Goal: Transaction & Acquisition: Purchase product/service

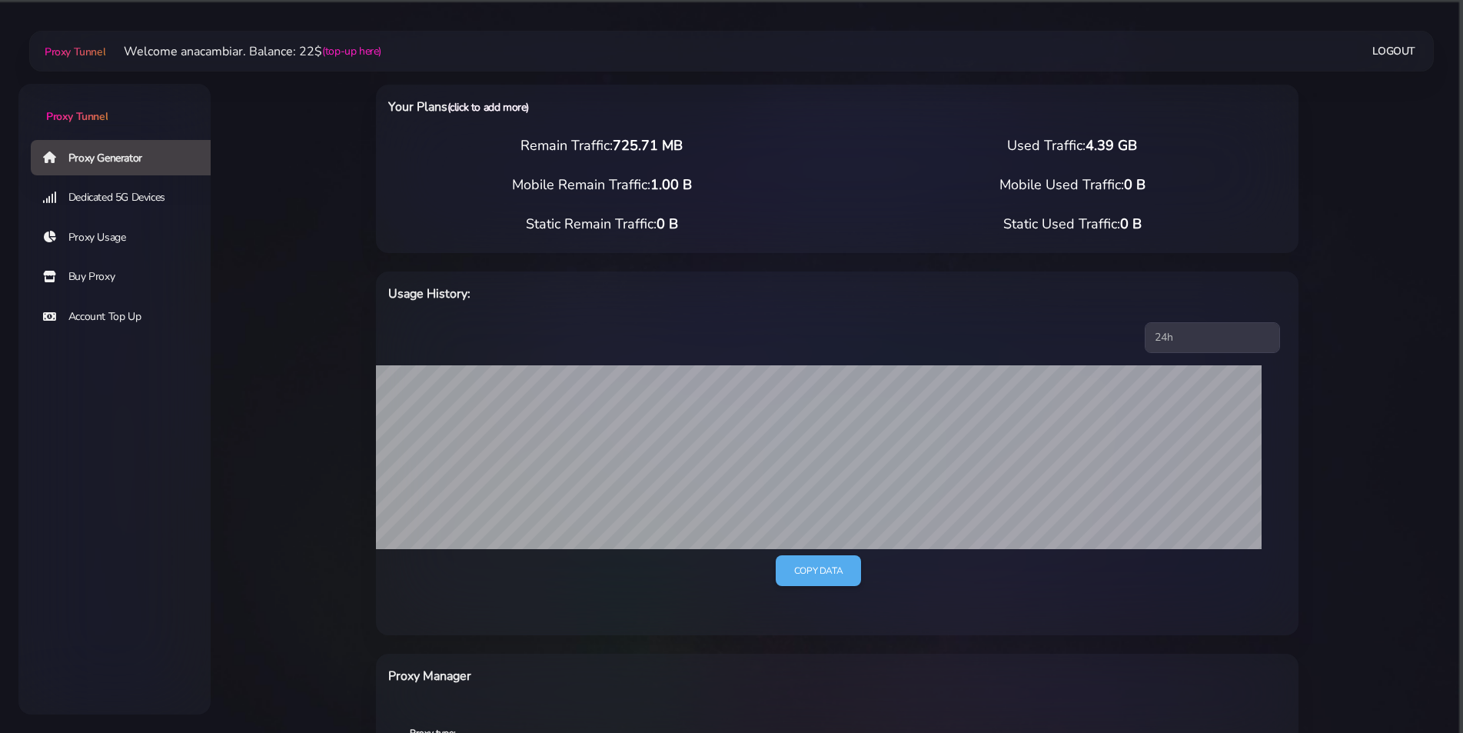
click at [483, 111] on link "(click to add more)" at bounding box center [487, 107] width 81 height 15
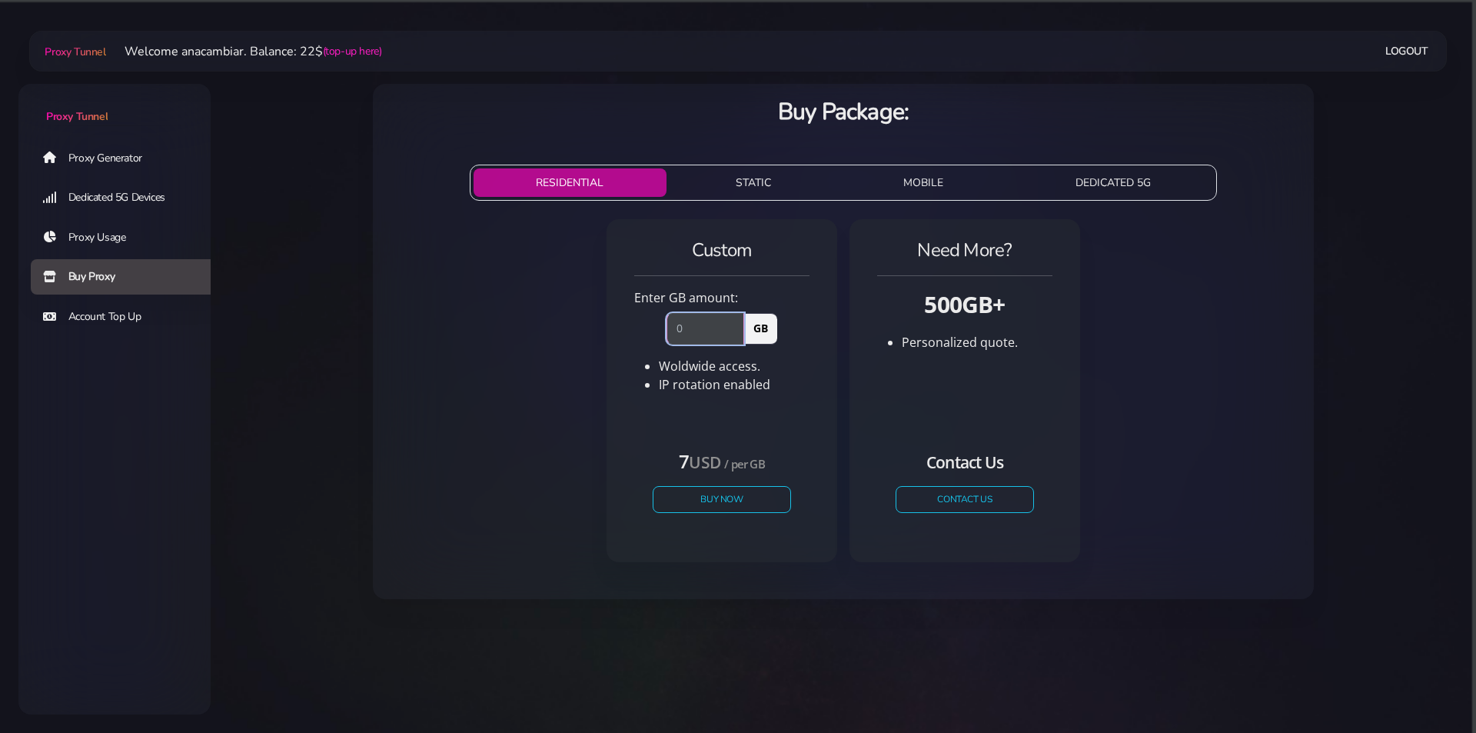
drag, startPoint x: 690, startPoint y: 331, endPoint x: 685, endPoint y: 317, distance: 14.8
click at [685, 317] on input "number" at bounding box center [705, 328] width 78 height 31
drag, startPoint x: 685, startPoint y: 317, endPoint x: 628, endPoint y: 321, distance: 57.1
click at [642, 321] on div "GB" at bounding box center [722, 325] width 194 height 37
type input "1"
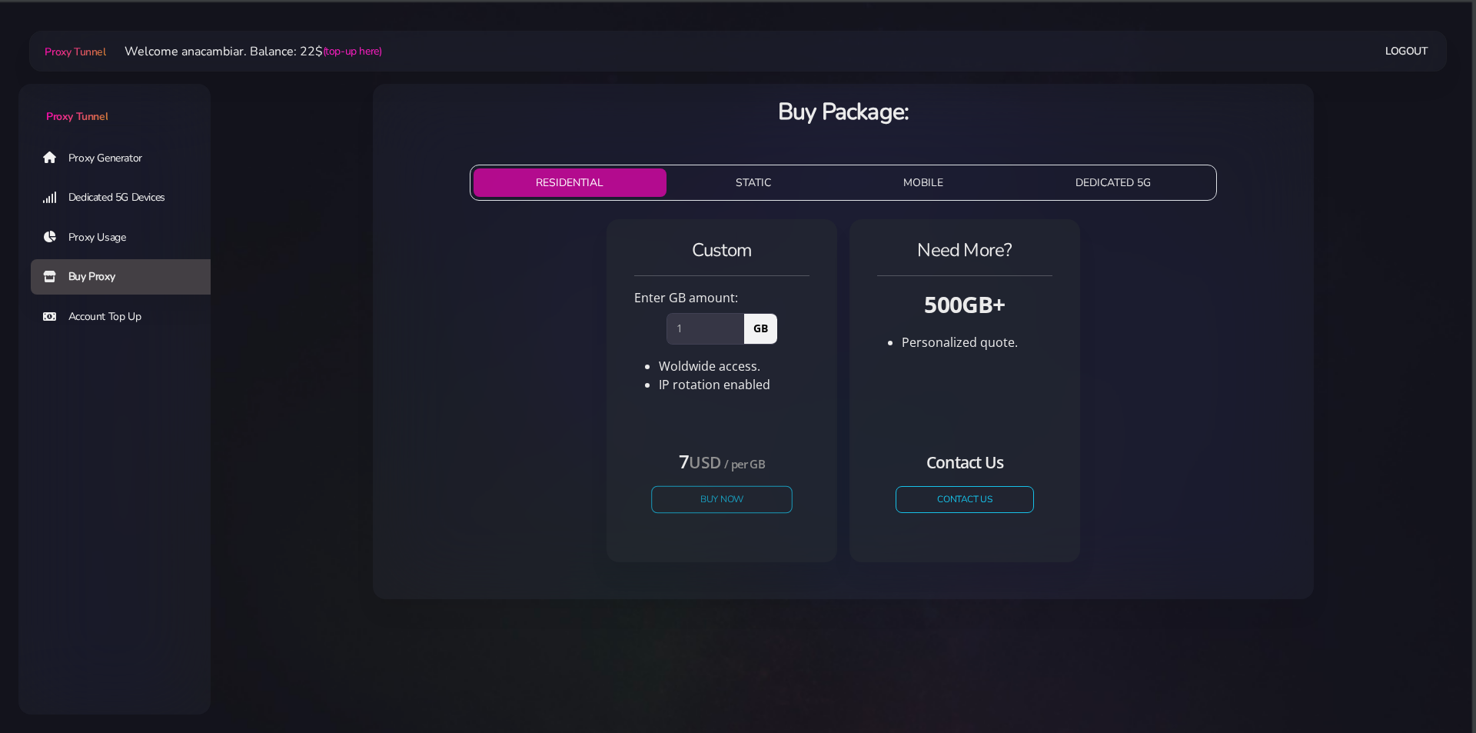
click at [713, 490] on button "Buy Now" at bounding box center [721, 499] width 141 height 27
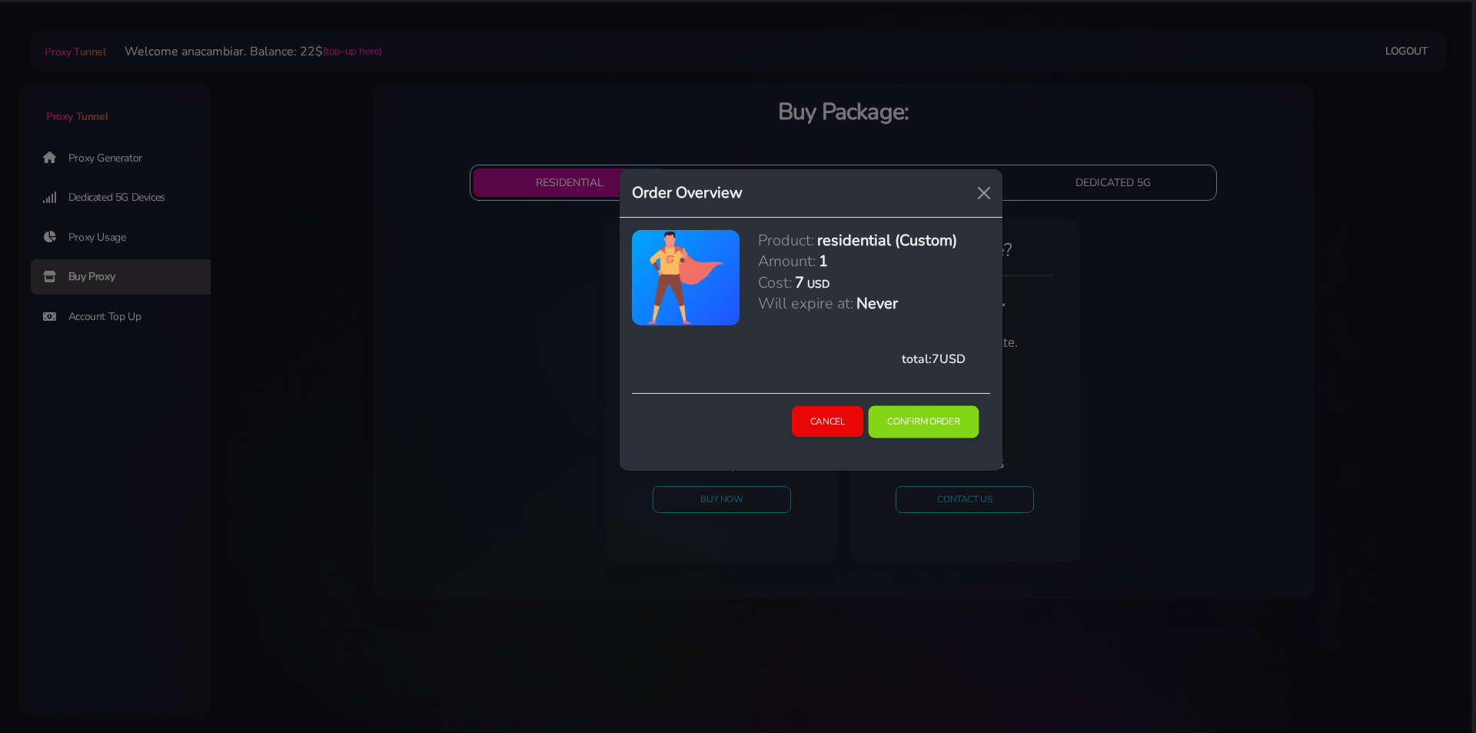
click at [922, 418] on button "Confirm Order" at bounding box center [924, 421] width 111 height 32
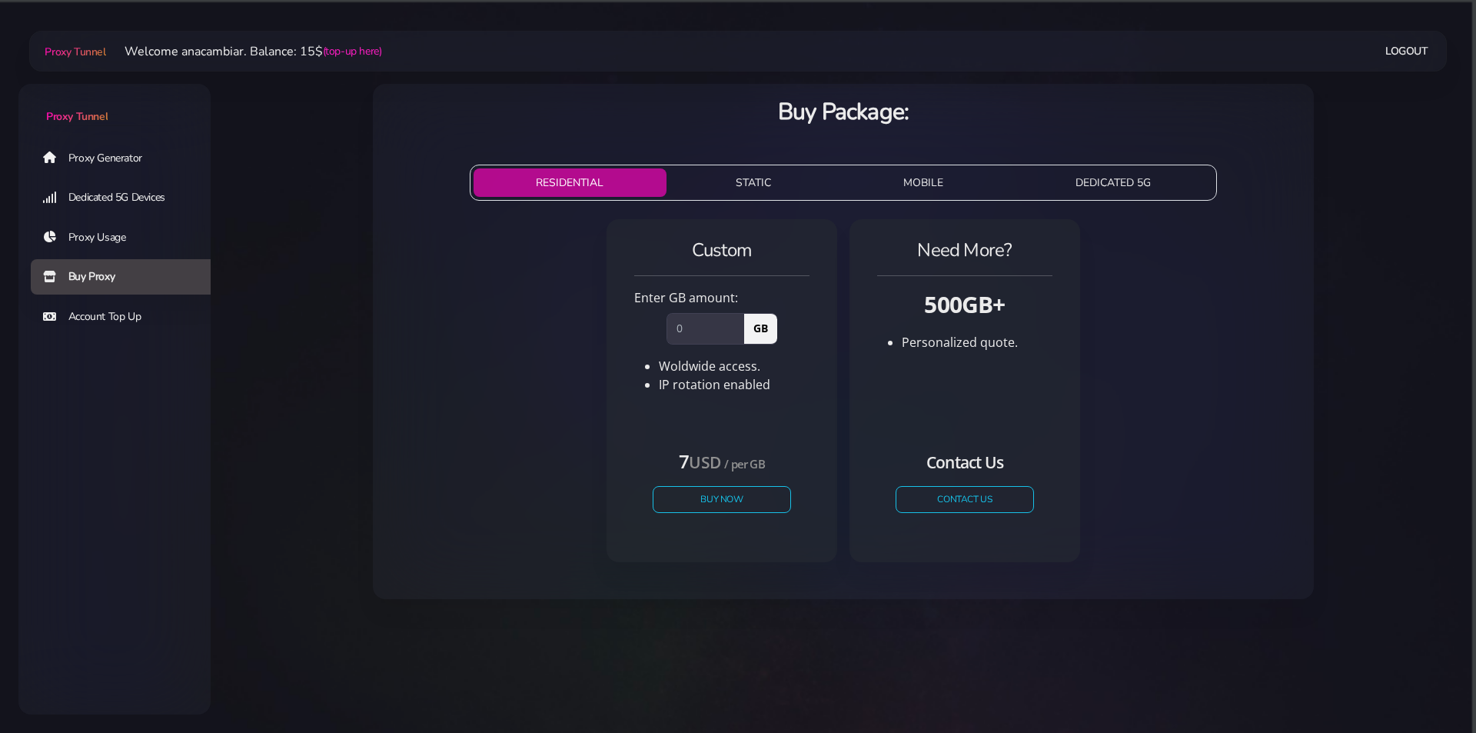
click at [102, 153] on link "Proxy Generator" at bounding box center [127, 157] width 192 height 35
